Goal: Find specific page/section: Find specific page/section

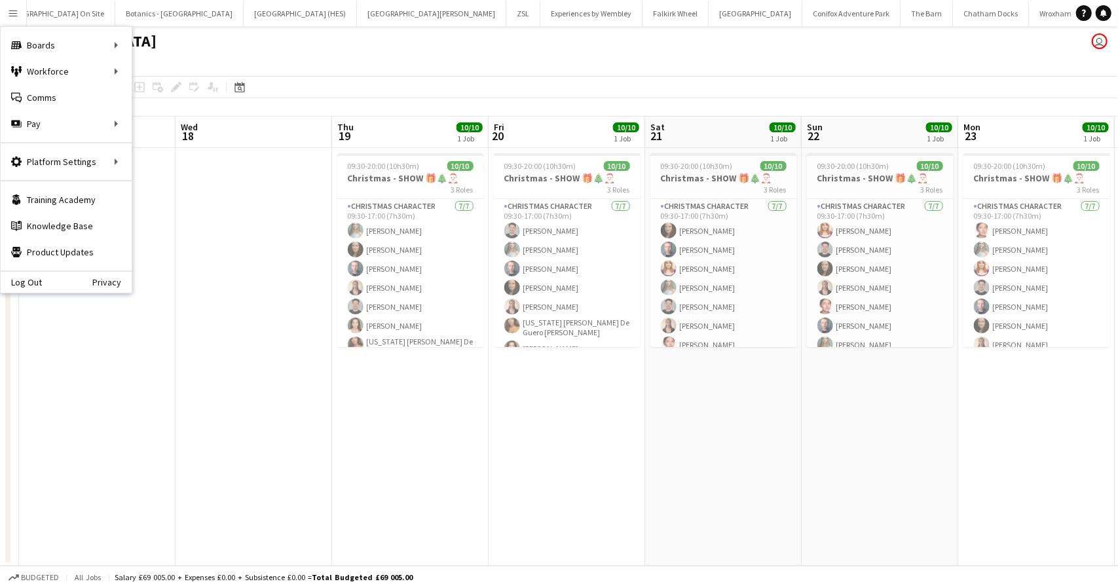
click at [389, 48] on div "[GEOGRAPHIC_DATA] user" at bounding box center [559, 38] width 1118 height 25
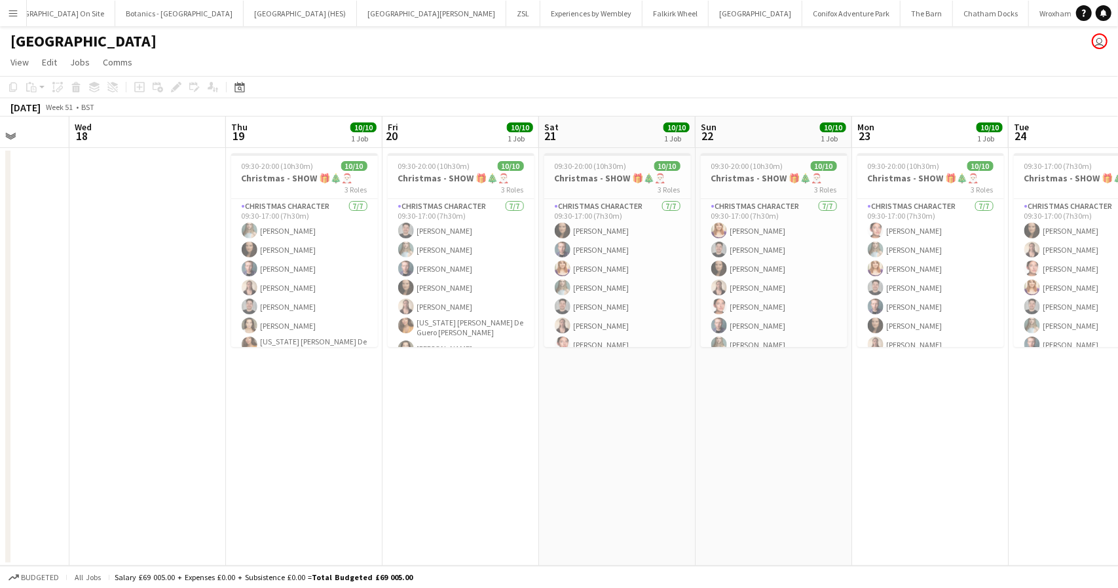
drag, startPoint x: 781, startPoint y: 457, endPoint x: 685, endPoint y: 387, distance: 118.2
click at [674, 450] on app-calendar-viewport "Sat 14 10/10 1 Job Sun 15 10/10 1 Job Mon 16 Tue 17 Wed 18 Thu 19 10/10 1 Job F…" at bounding box center [559, 341] width 1118 height 449
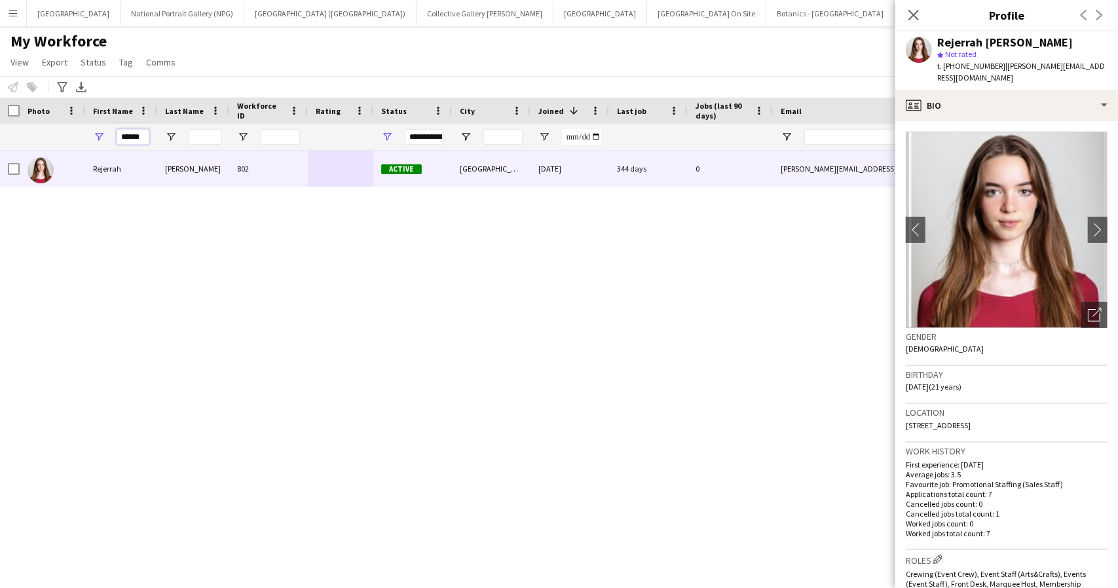
click at [130, 137] on input "******" at bounding box center [133, 137] width 33 height 16
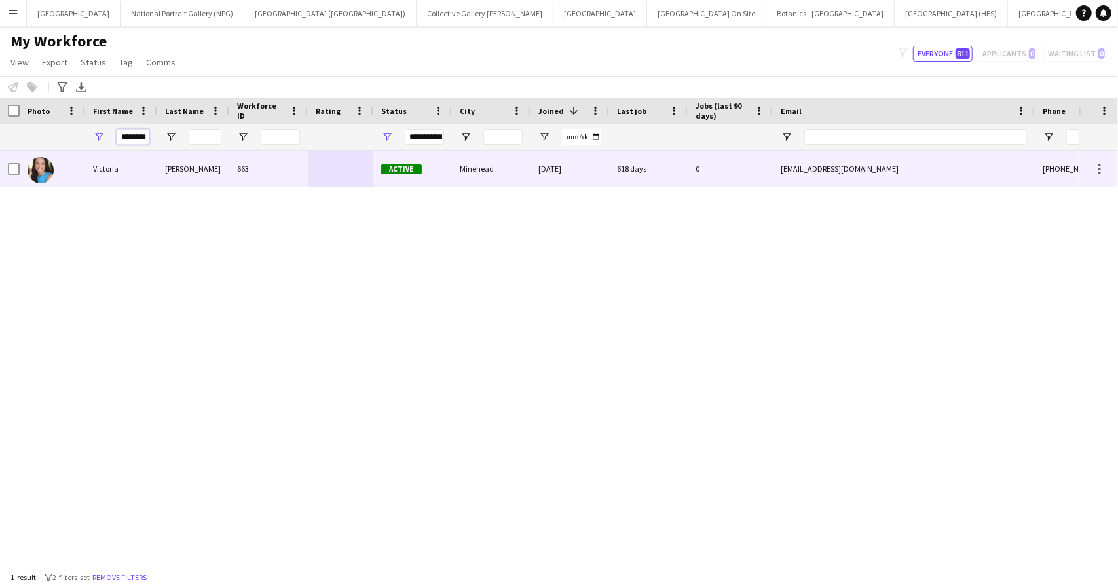
type input "********"
click at [170, 158] on div "Smalley" at bounding box center [193, 169] width 72 height 36
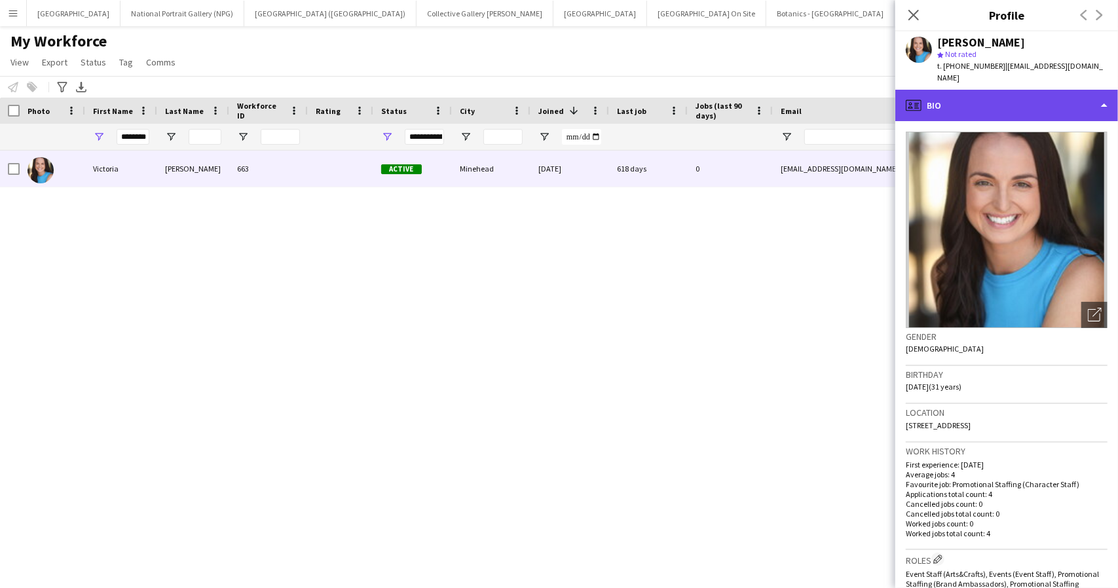
click at [1077, 90] on div "profile Bio" at bounding box center [1007, 105] width 223 height 31
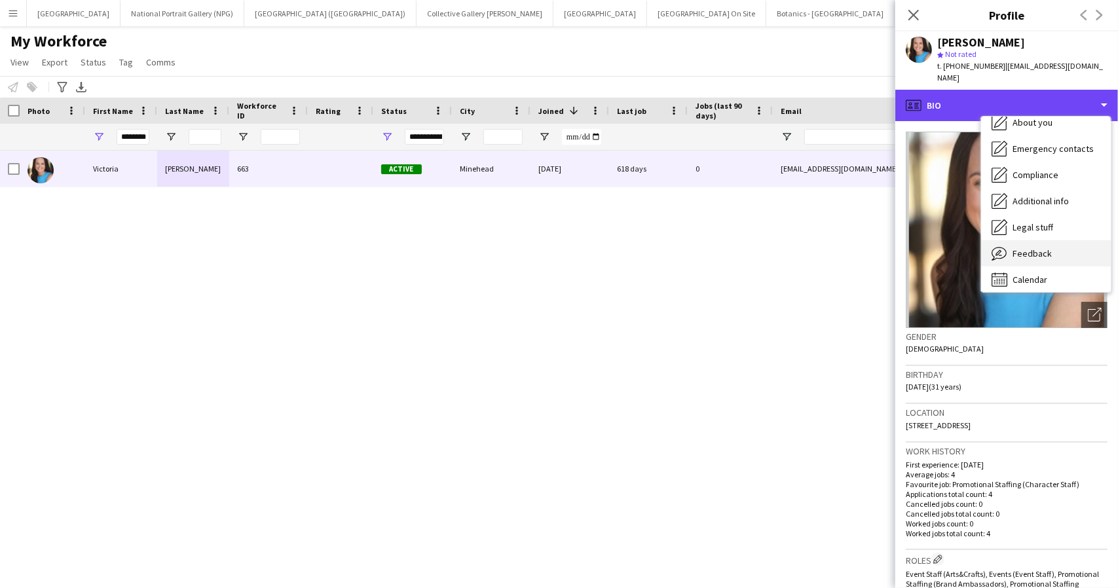
scroll to position [97, 0]
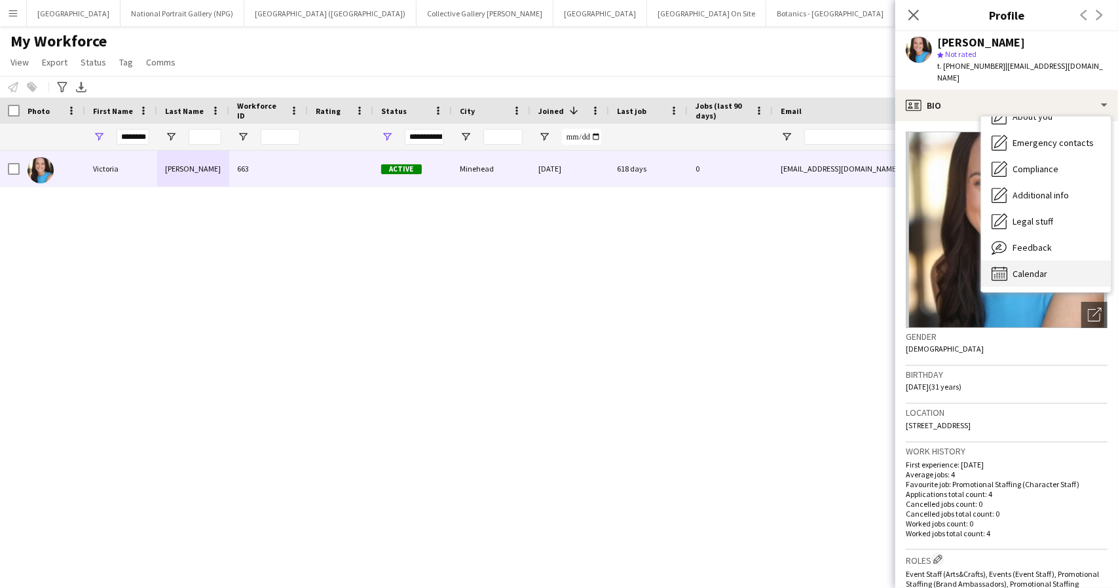
click at [1039, 268] on span "Calendar" at bounding box center [1030, 274] width 35 height 12
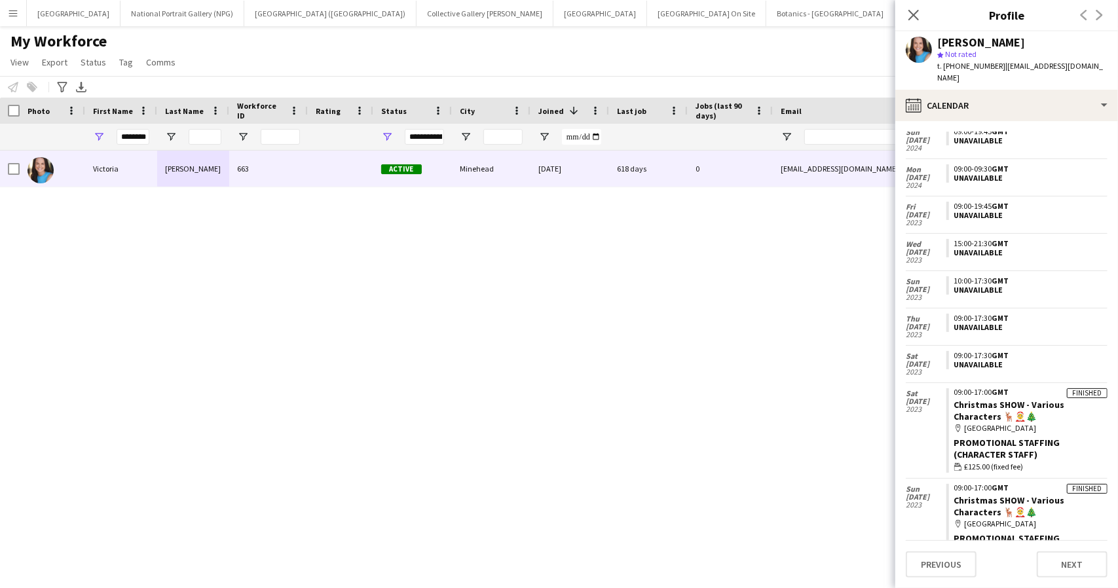
scroll to position [138, 0]
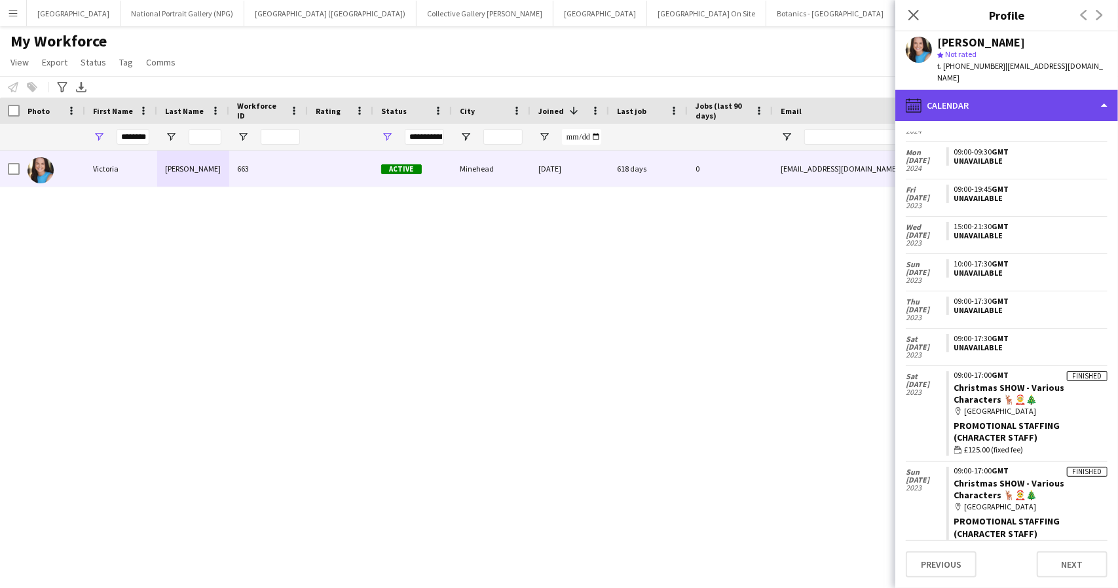
click at [998, 93] on div "calendar-full Calendar" at bounding box center [1007, 105] width 223 height 31
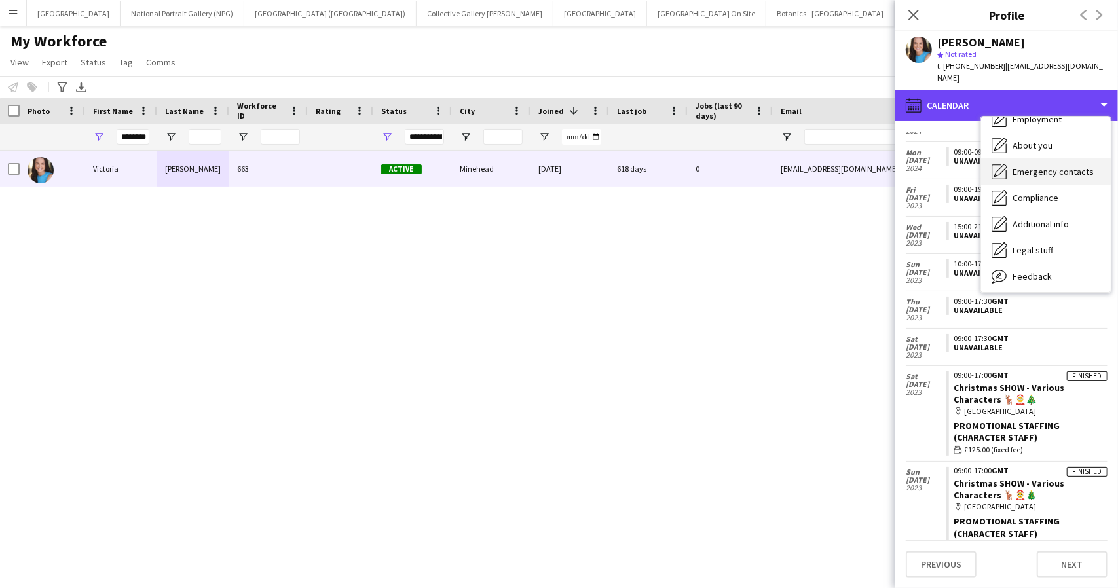
scroll to position [0, 0]
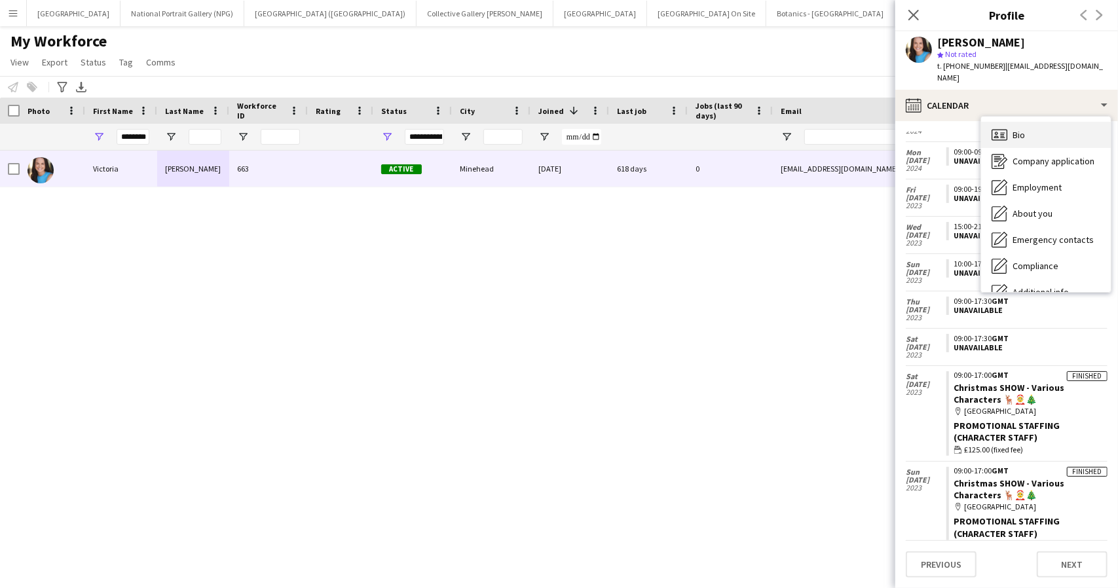
click at [1033, 123] on div "Bio Bio" at bounding box center [1047, 135] width 130 height 26
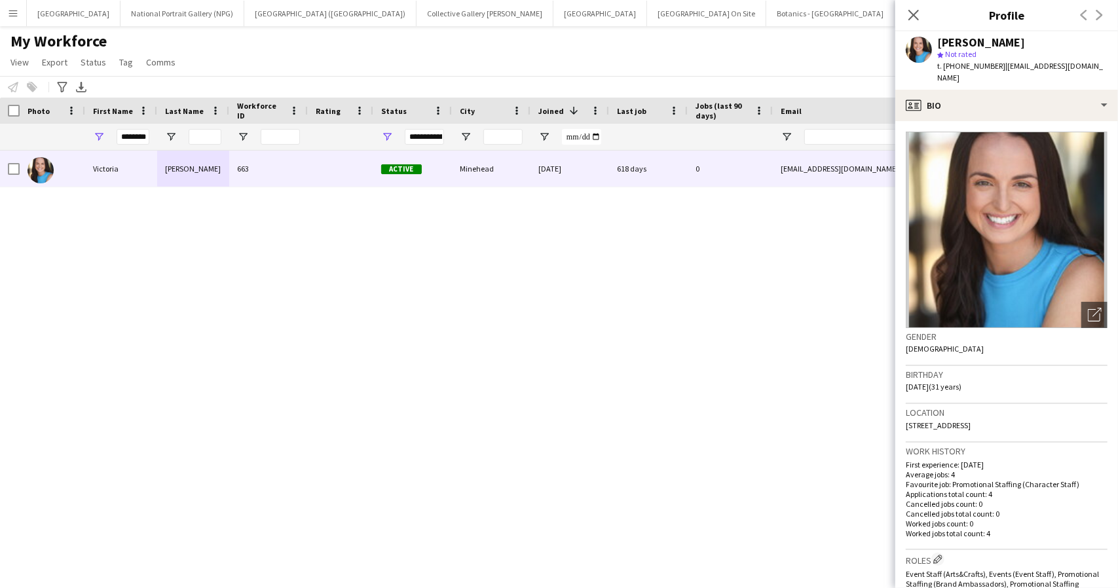
click at [709, 63] on div "My Workforce View Views Default view New view Update view Delete view Edit name…" at bounding box center [559, 53] width 1118 height 45
